Goal: Check status: Check status

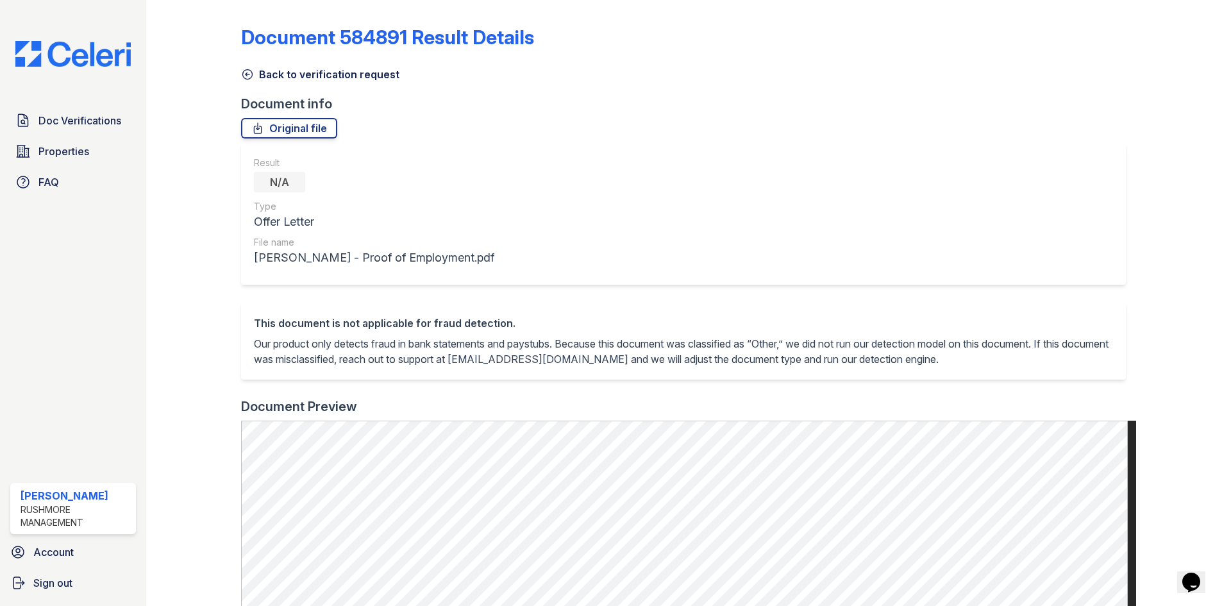
click at [306, 34] on link "Document 584891 Result Details" at bounding box center [387, 37] width 293 height 23
click at [249, 72] on icon at bounding box center [247, 74] width 13 height 13
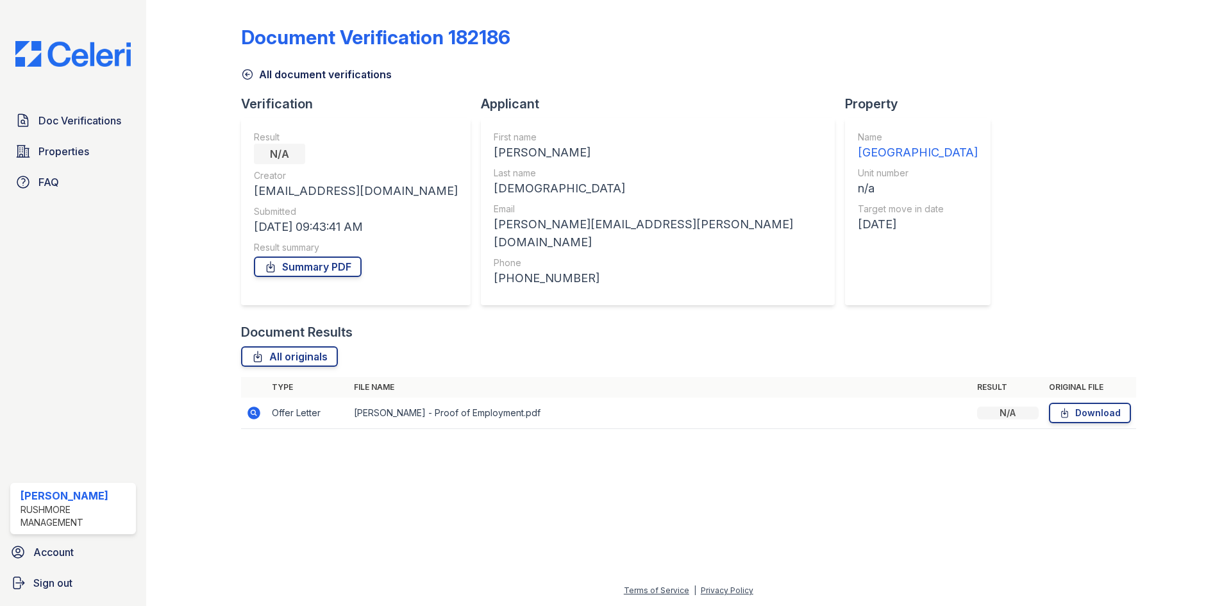
click at [244, 74] on icon at bounding box center [247, 74] width 13 height 13
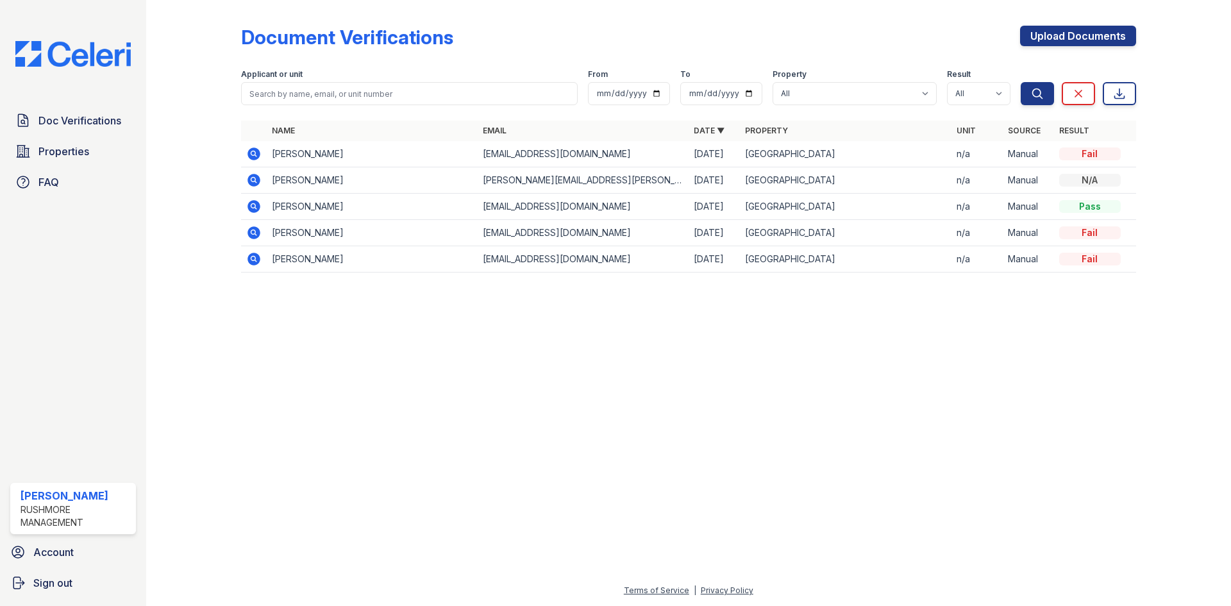
click at [254, 153] on icon at bounding box center [252, 152] width 3 height 3
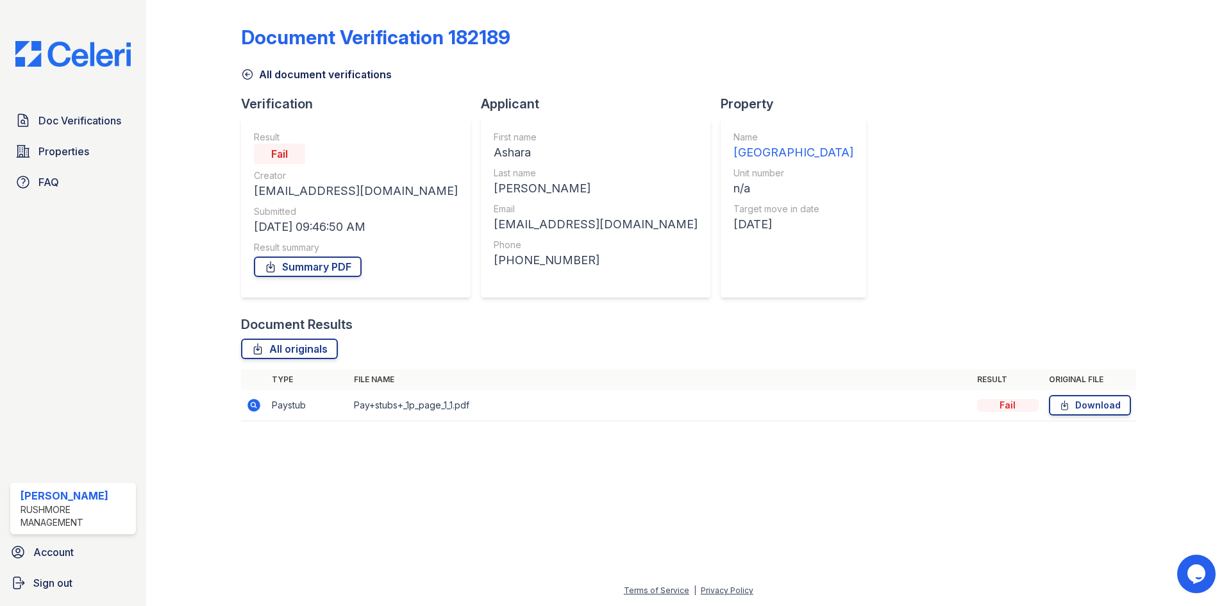
click at [254, 407] on icon at bounding box center [253, 405] width 13 height 13
